Goal: Book appointment/travel/reservation

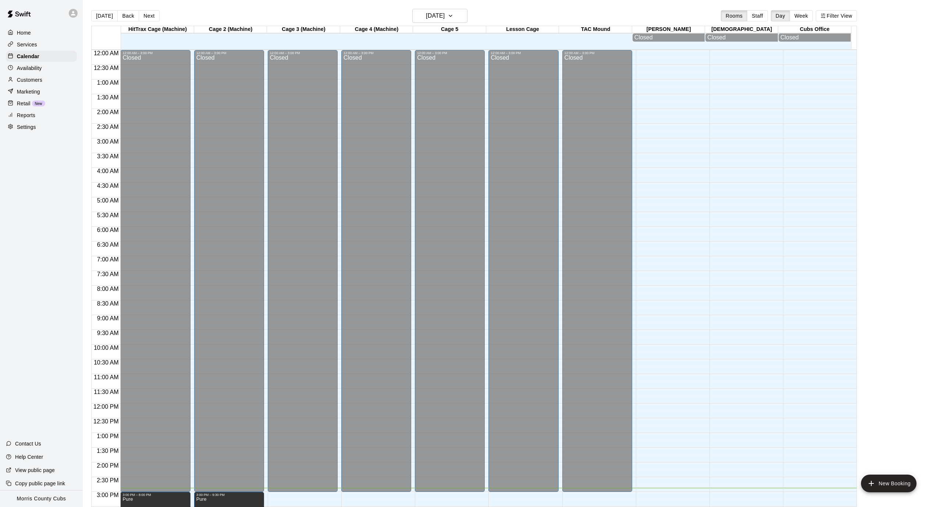
scroll to position [218, 0]
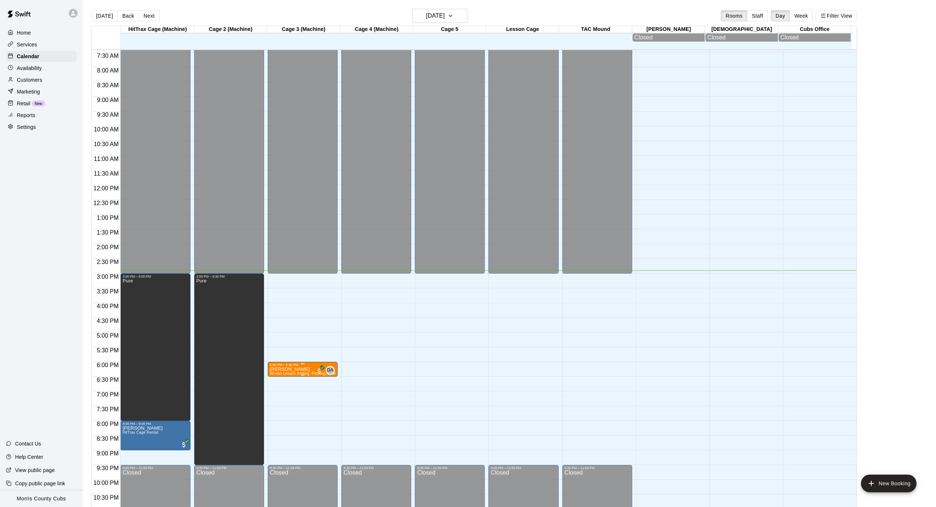
click at [274, 394] on img "edit" at bounding box center [277, 391] width 8 height 8
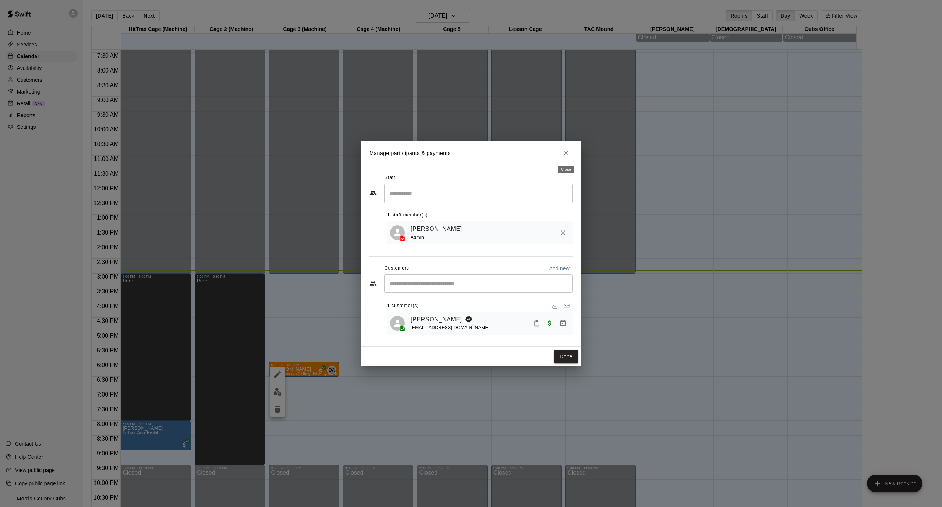
click at [567, 157] on icon "Close" at bounding box center [565, 152] width 7 height 7
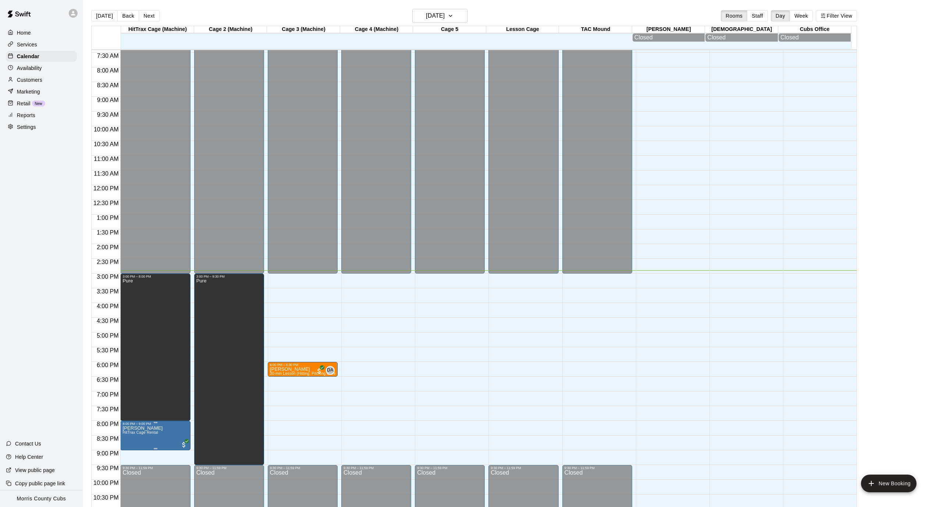
click at [150, 434] on span "HitTrax Cage Rental" at bounding box center [141, 432] width 36 height 4
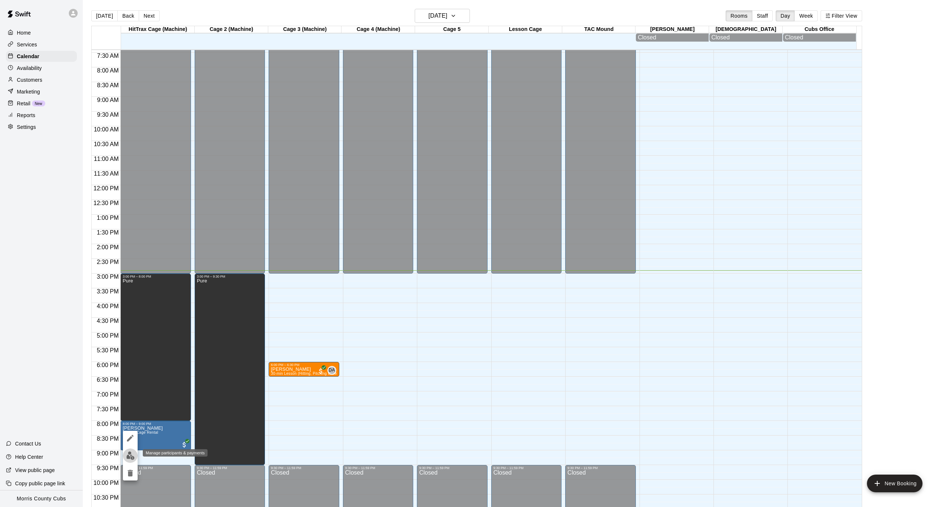
click at [129, 458] on img "edit" at bounding box center [130, 455] width 8 height 8
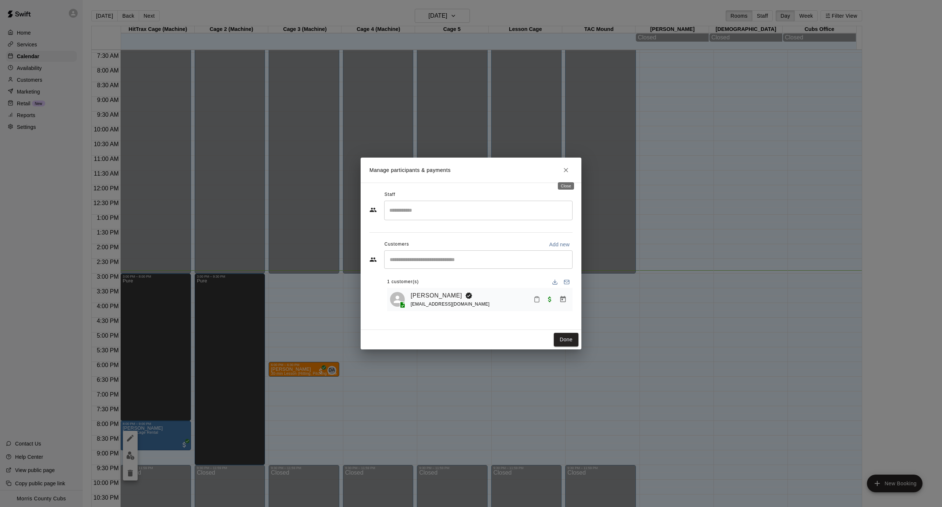
click at [569, 172] on icon "Close" at bounding box center [565, 169] width 7 height 7
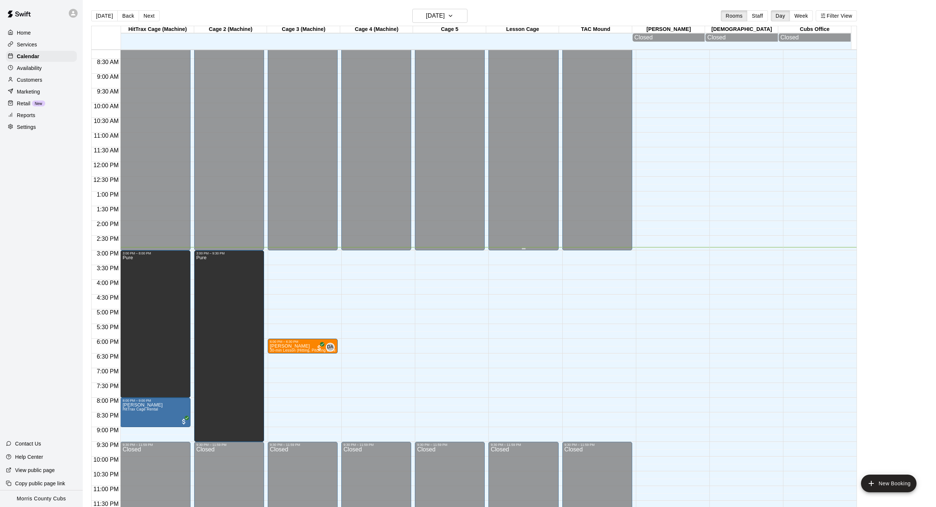
scroll to position [172, 0]
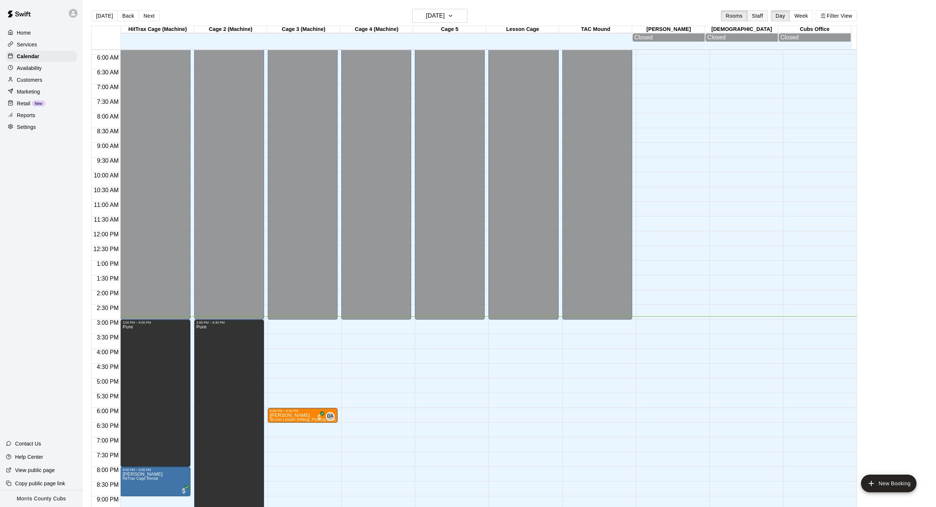
click at [768, 20] on button "Staff" at bounding box center [757, 15] width 21 height 11
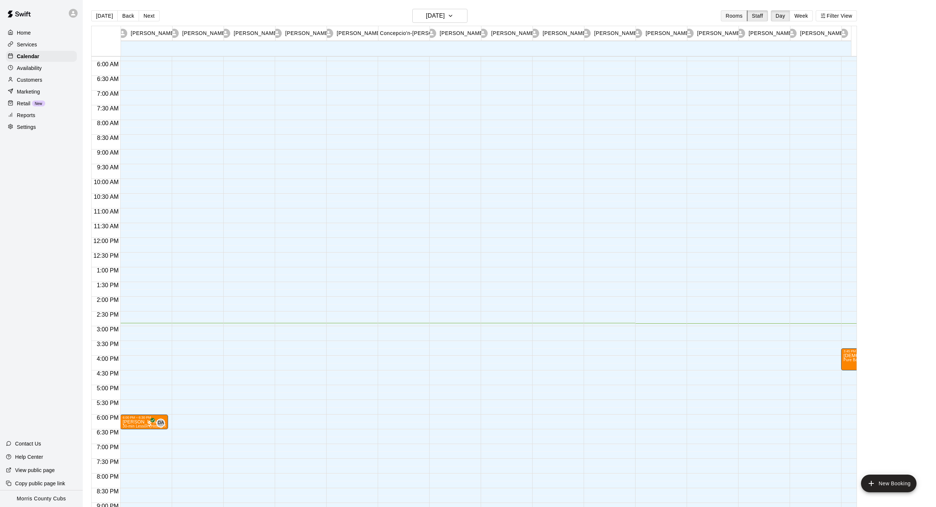
click at [743, 19] on button "Rooms" at bounding box center [734, 15] width 26 height 11
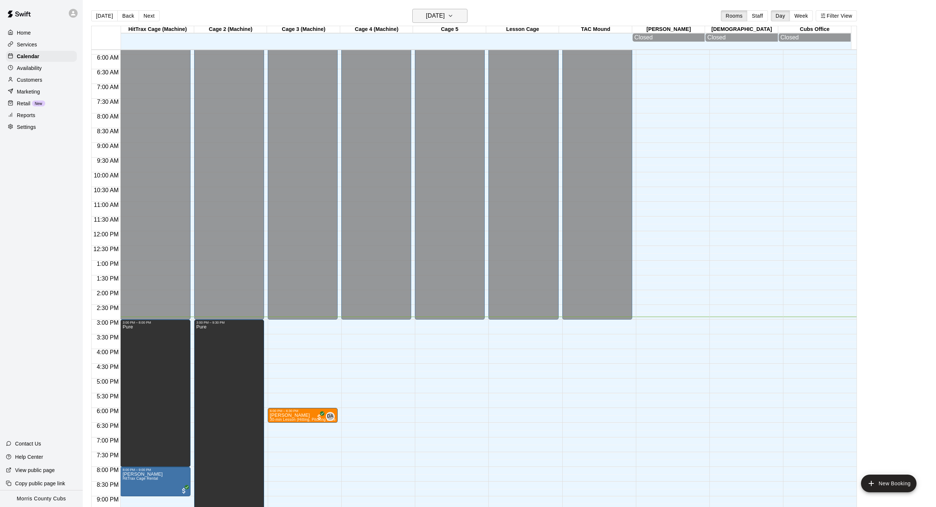
click at [445, 19] on h6 "[DATE]" at bounding box center [435, 16] width 19 height 10
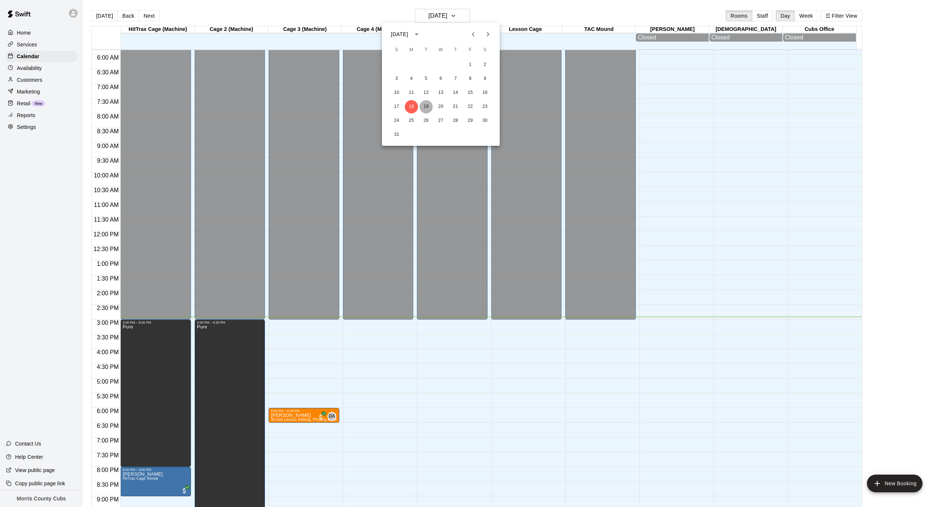
click at [424, 107] on button "19" at bounding box center [425, 106] width 13 height 13
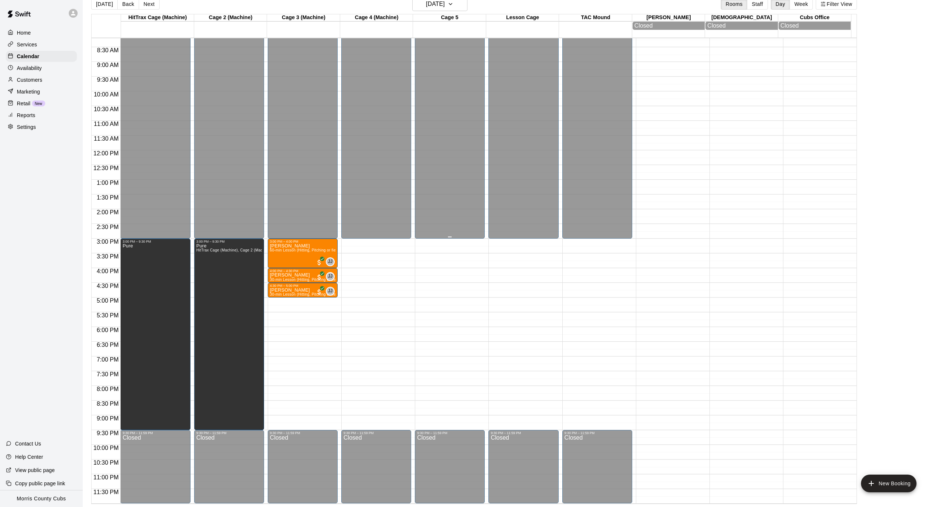
scroll to position [92, 0]
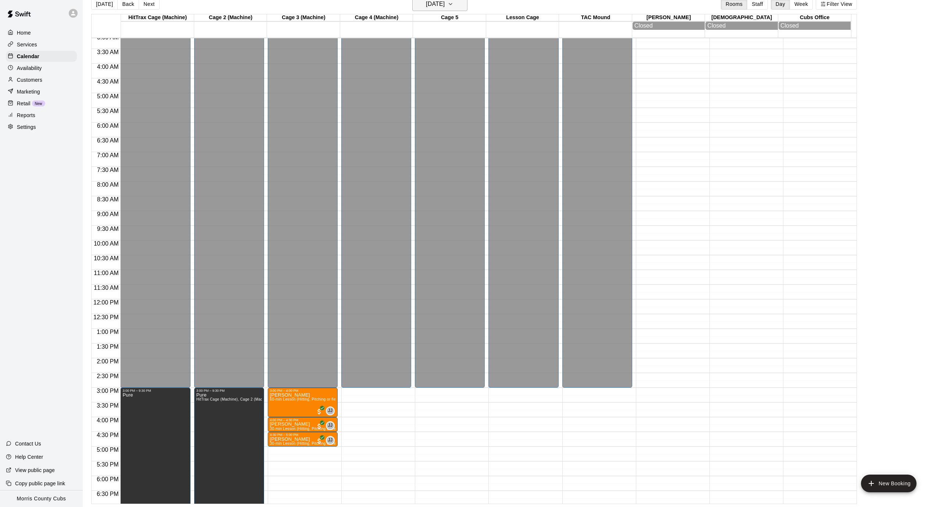
click at [454, 8] on icon "button" at bounding box center [451, 4] width 6 height 9
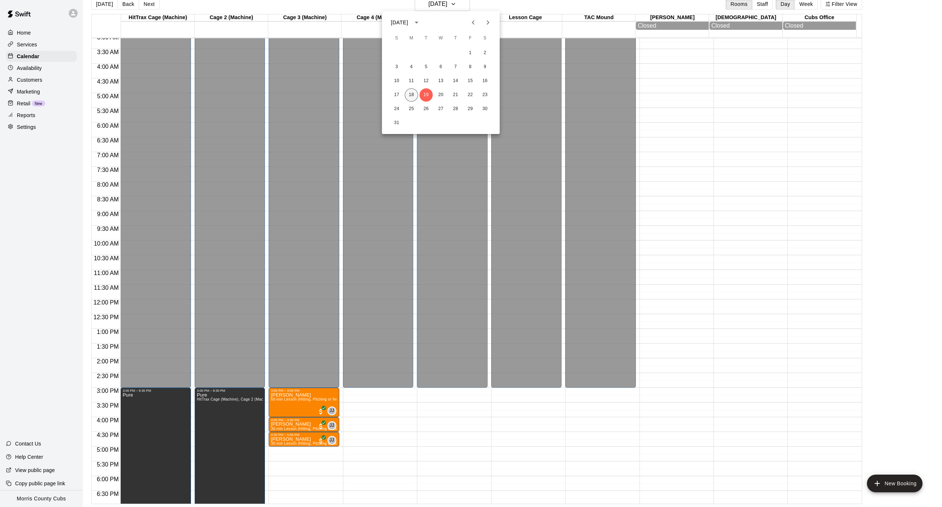
click at [413, 99] on button "18" at bounding box center [411, 94] width 13 height 13
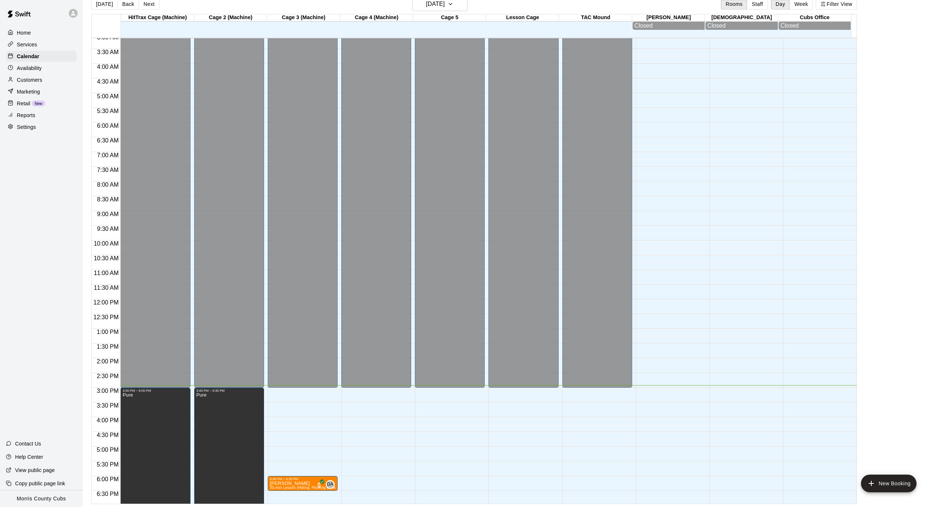
scroll to position [94, 0]
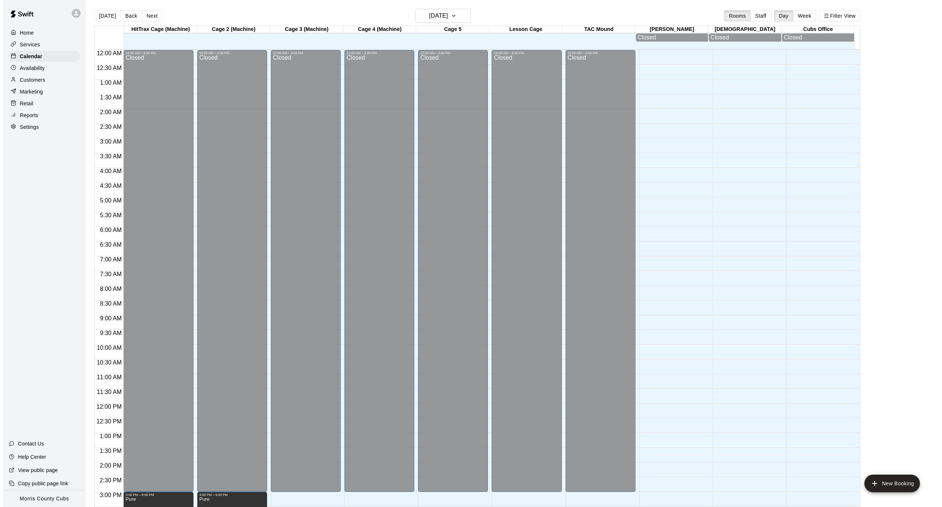
scroll to position [218, 0]
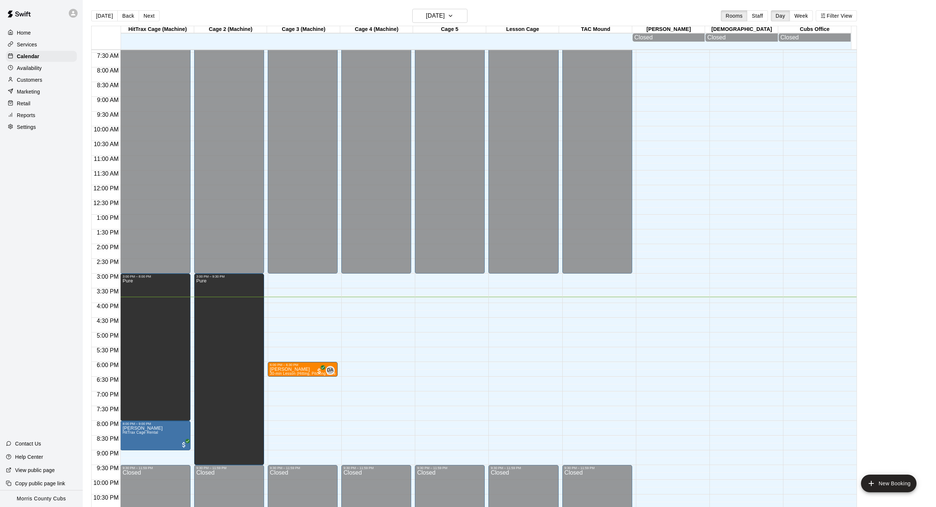
click at [371, 447] on div "12:00 AM – 3:00 PM Closed 9:30 PM – 11:59 PM Closed" at bounding box center [376, 185] width 70 height 706
